Goal: Information Seeking & Learning: Learn about a topic

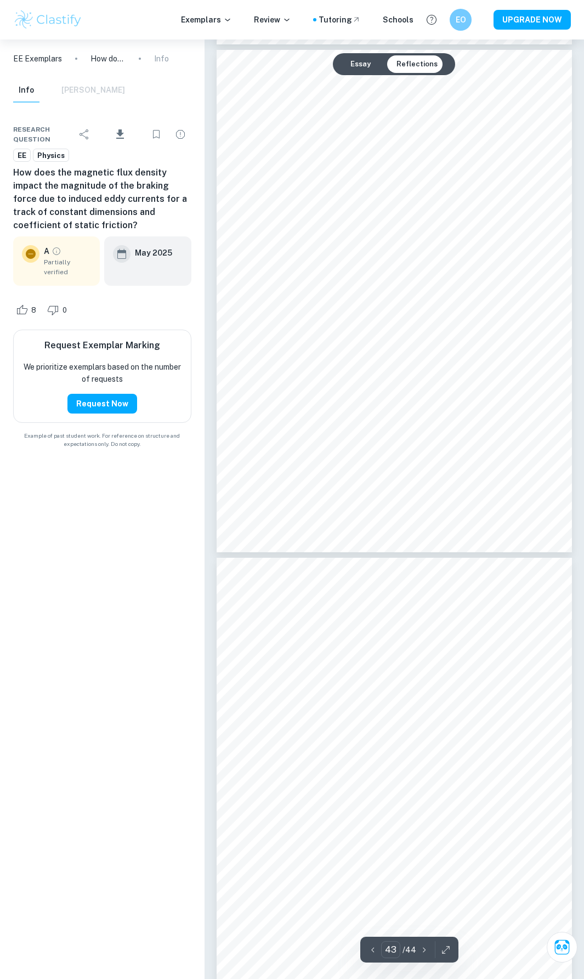
scroll to position [20089, 0]
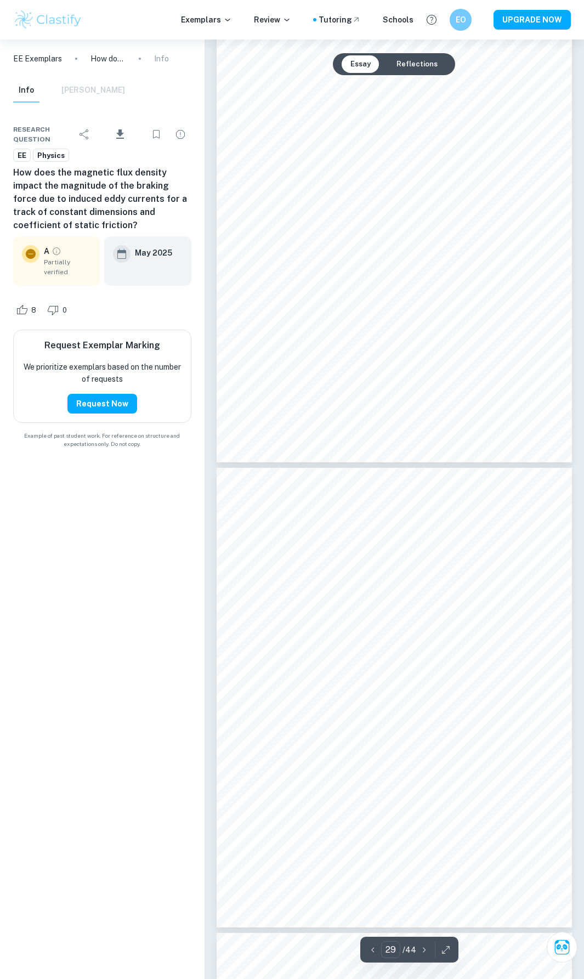
type input "28"
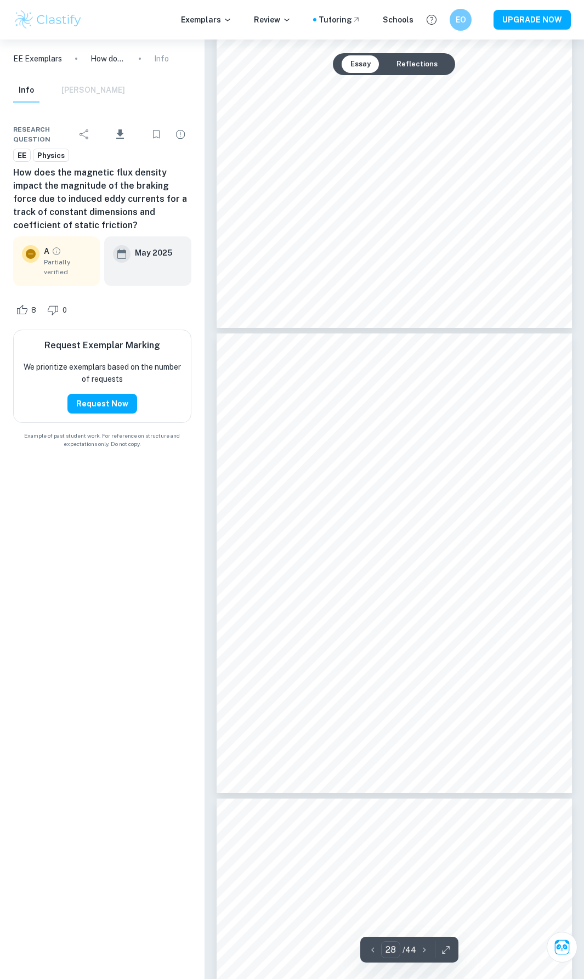
scroll to position [12629, 0]
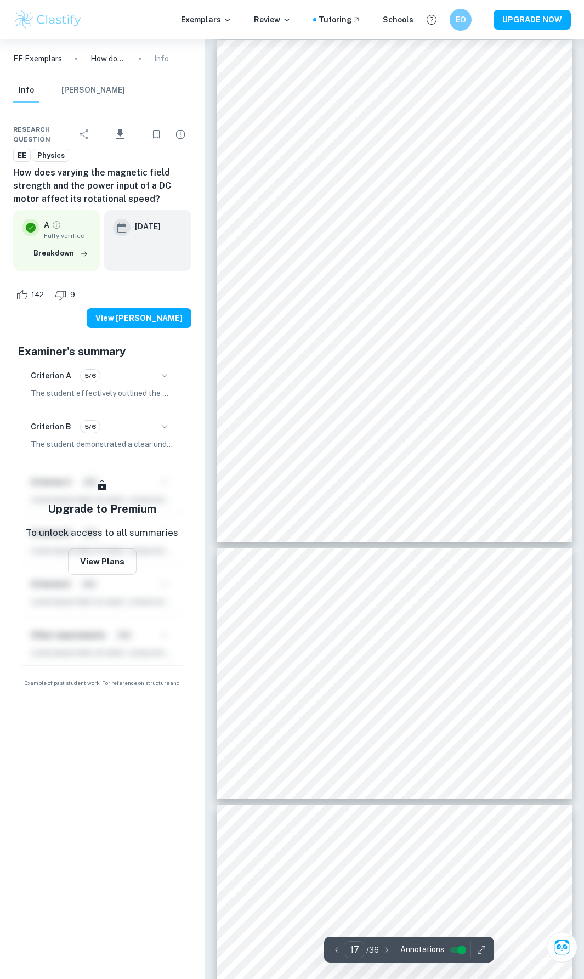
scroll to position [8371, 0]
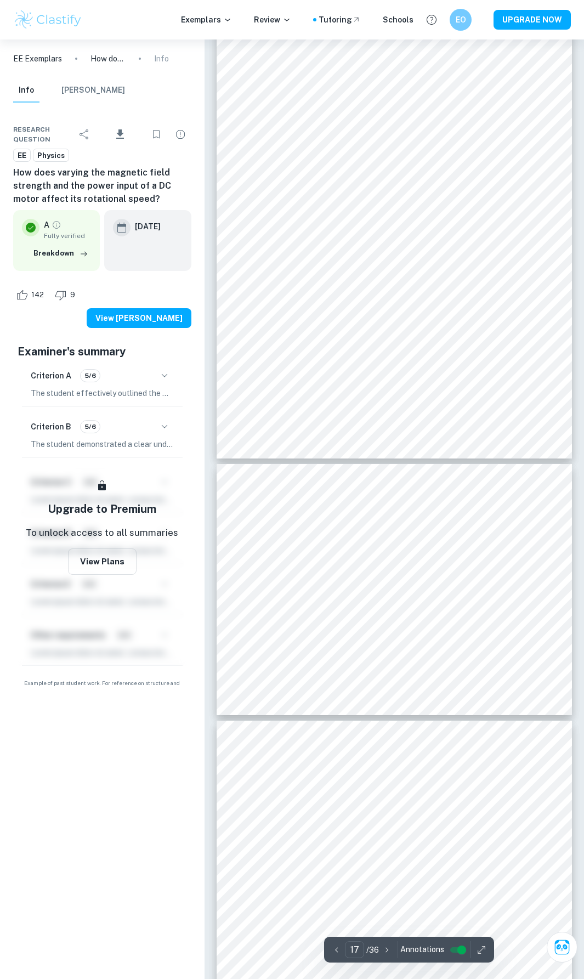
type input "18"
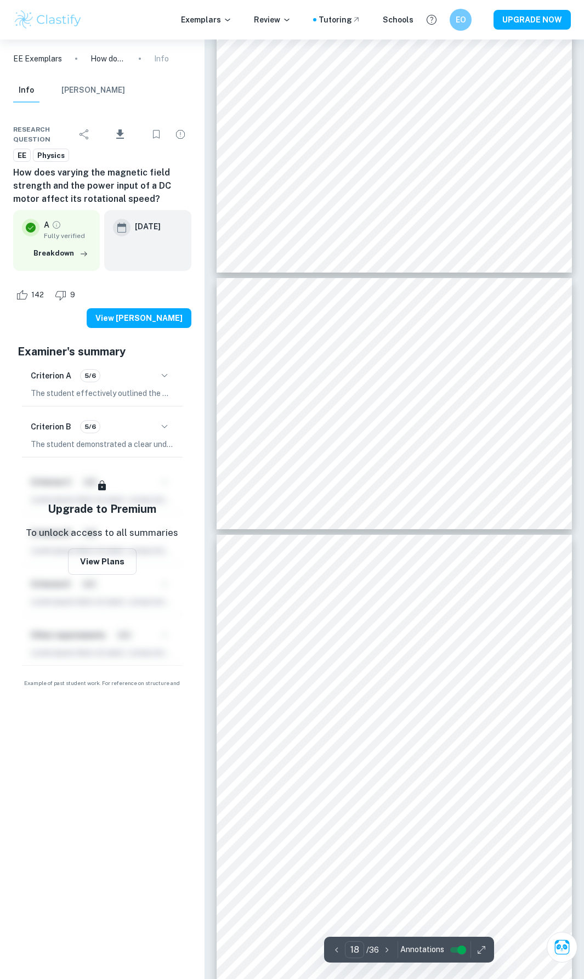
scroll to position [8646, 0]
